Goal: Information Seeking & Learning: Compare options

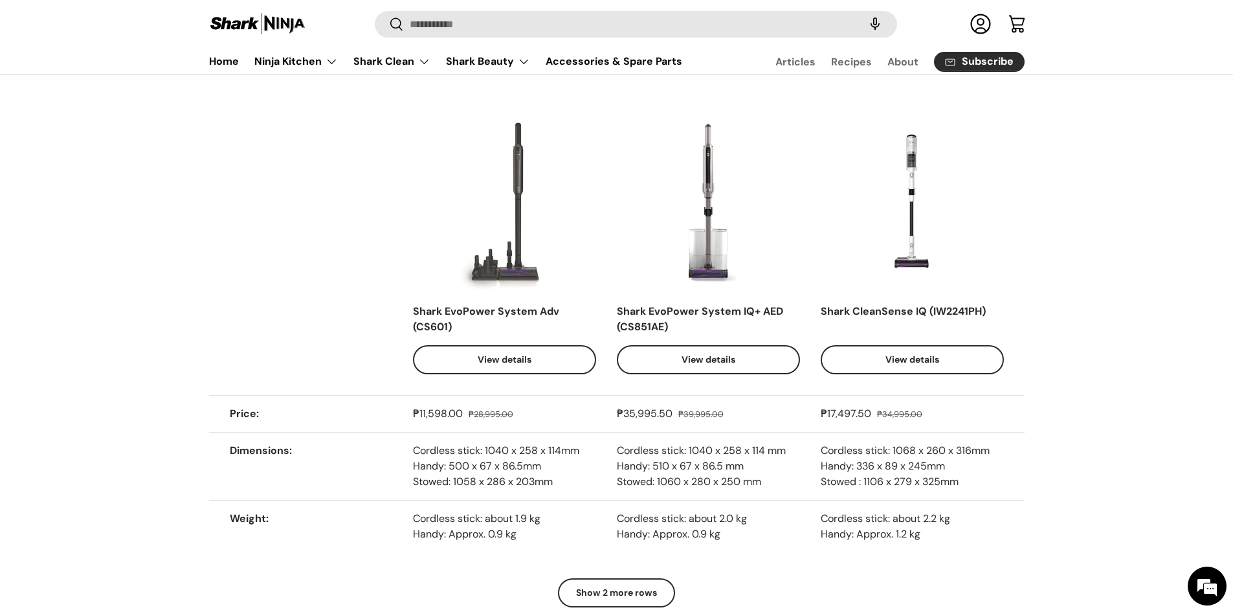
scroll to position [1877, 0]
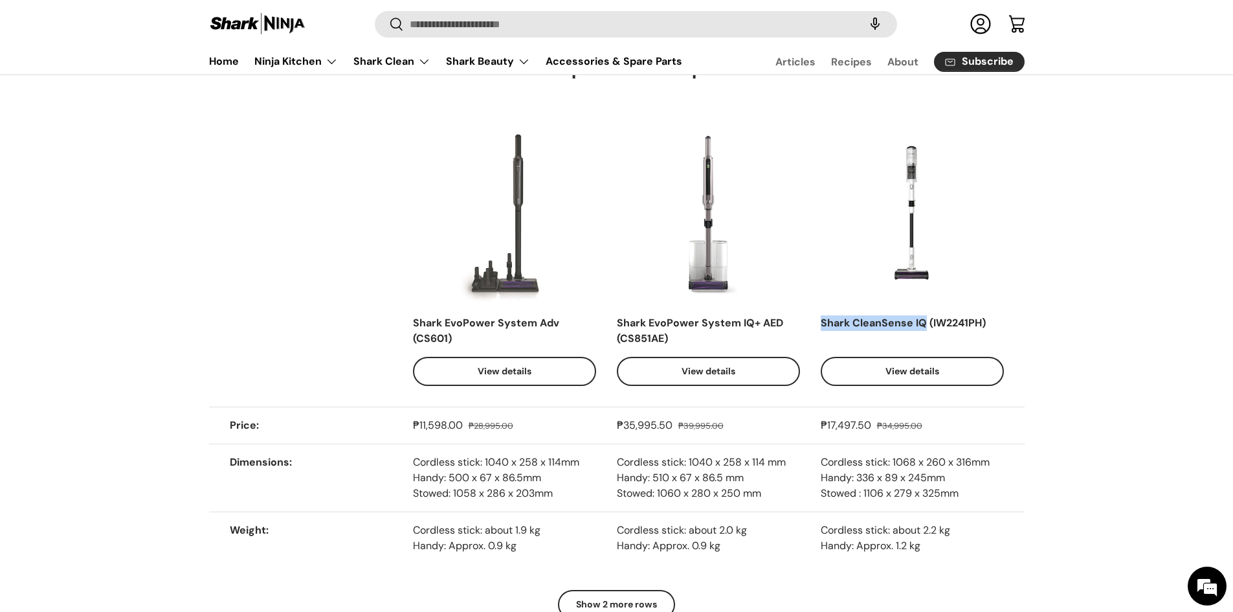
drag, startPoint x: 821, startPoint y: 322, endPoint x: 922, endPoint y: 322, distance: 101.6
click at [922, 322] on div "Shark CleanSense IQ (IW2241PH)" at bounding box center [912, 330] width 183 height 31
click at [842, 319] on div "Shark CleanSense IQ (IW2241PH)" at bounding box center [912, 330] width 183 height 31
drag, startPoint x: 821, startPoint y: 321, endPoint x: 995, endPoint y: 331, distance: 175.0
click at [995, 331] on div "Shark CleanSense IQ (IW2241PH)" at bounding box center [912, 330] width 183 height 31
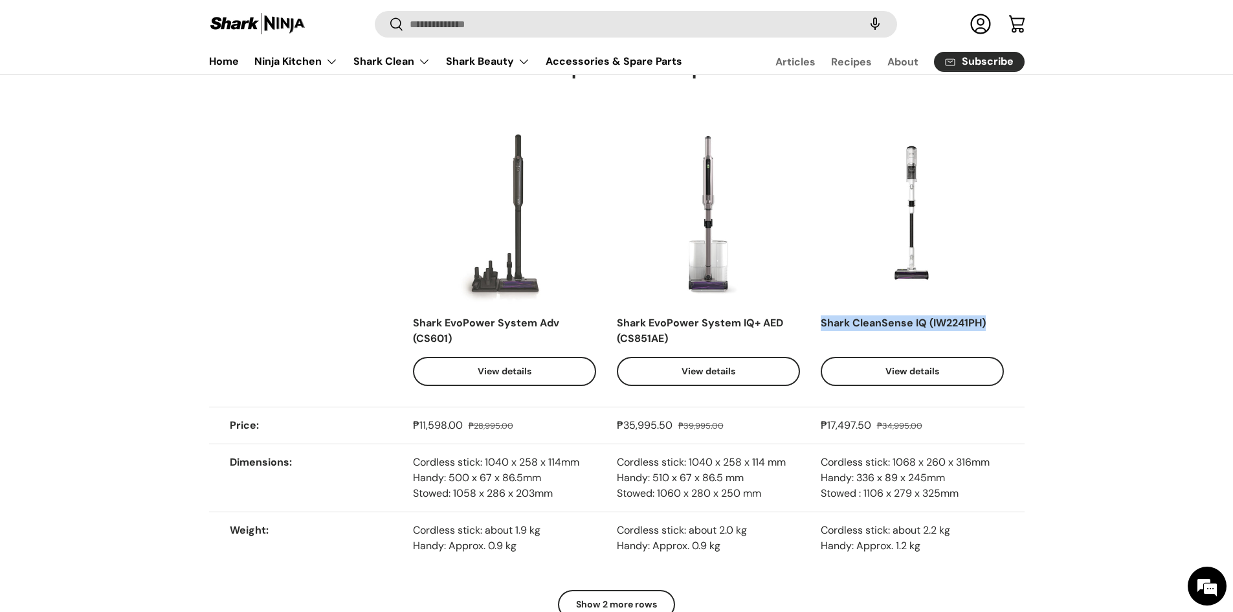
copy div "Shark CleanSense IQ (IW2241PH)"
drag, startPoint x: 618, startPoint y: 320, endPoint x: 681, endPoint y: 337, distance: 65.2
click at [681, 337] on div "Shark EvoPower System IQ+ AED (CS851AE)" at bounding box center [708, 330] width 183 height 31
copy div "Shark EvoPower System IQ+ AED (CS851AE)"
drag, startPoint x: 414, startPoint y: 320, endPoint x: 473, endPoint y: 333, distance: 60.9
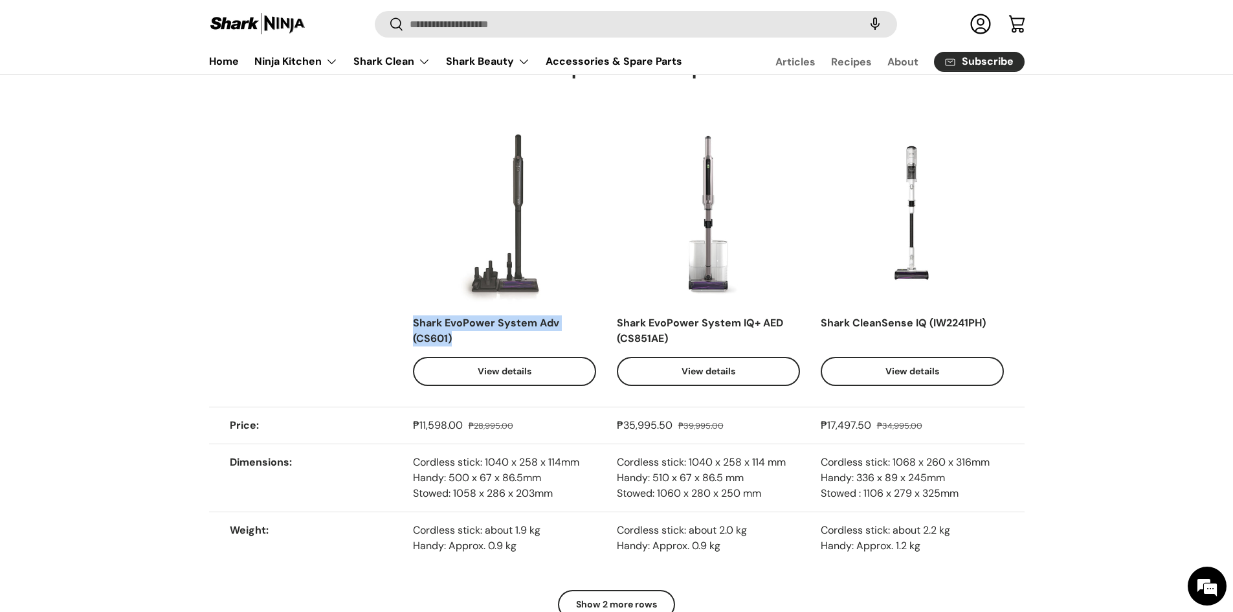
click at [473, 333] on div "Shark EvoPower System Adv (CS601)" at bounding box center [504, 330] width 183 height 31
copy div "Shark EvoPower System Adv (CS601)"
